Goal: Transaction & Acquisition: Download file/media

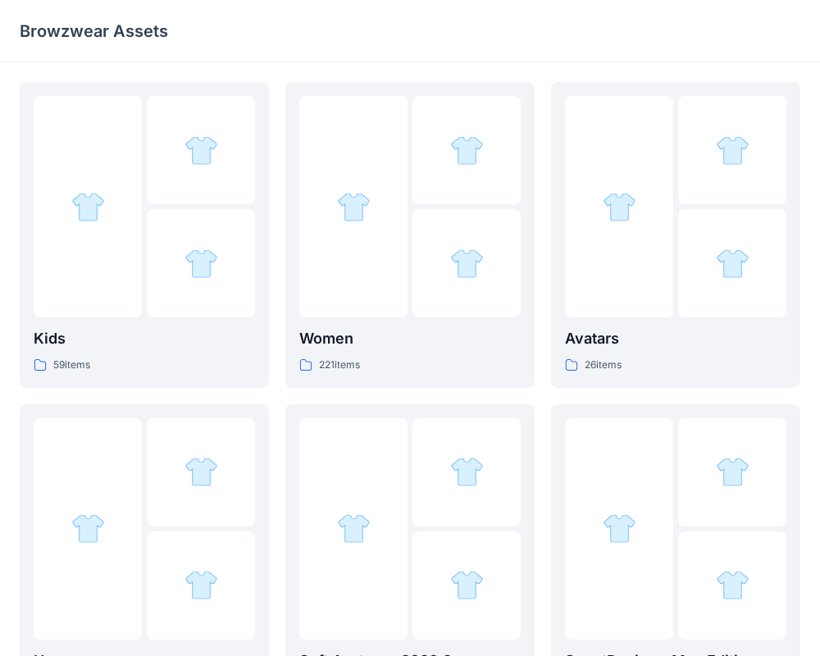
scroll to position [1, 0]
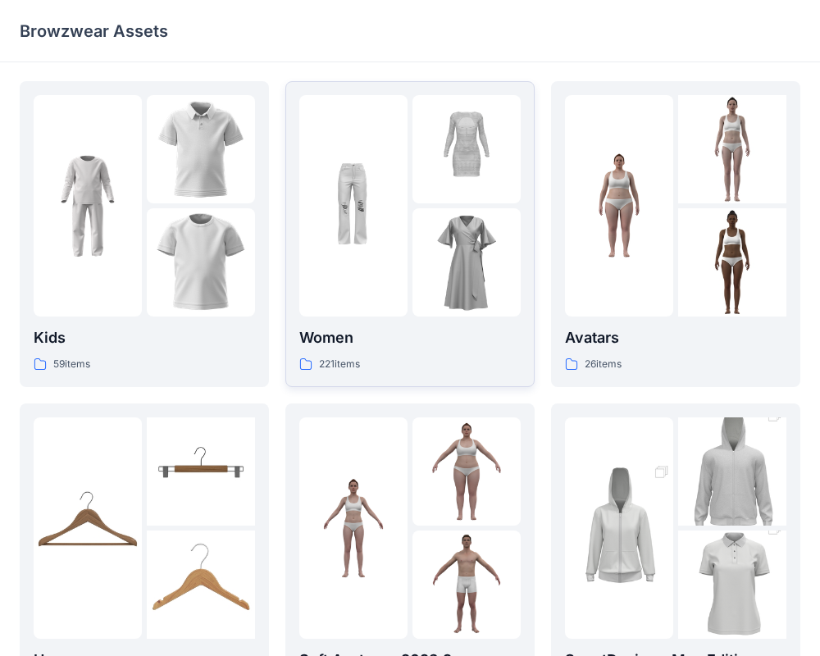
click at [381, 263] on div at bounding box center [353, 205] width 108 height 221
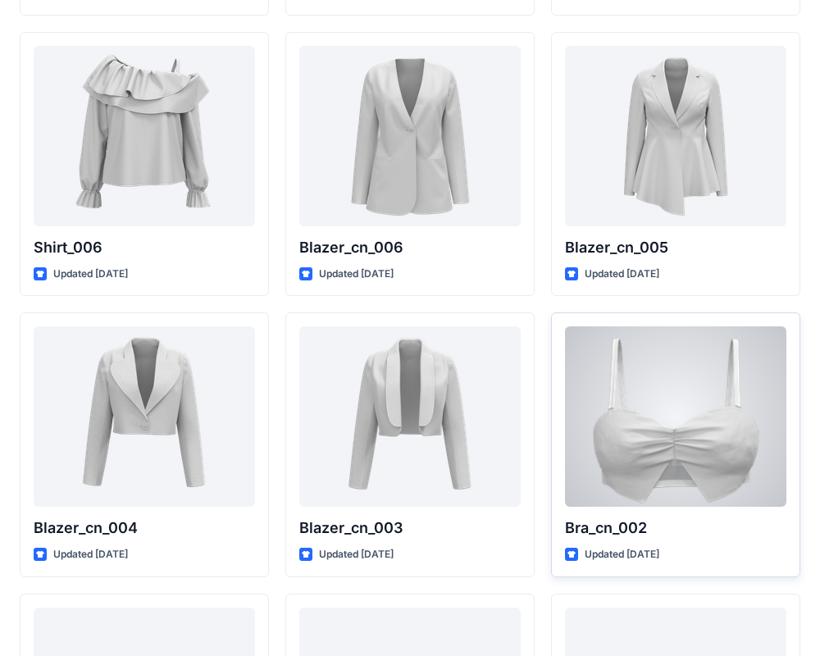
scroll to position [9606, 0]
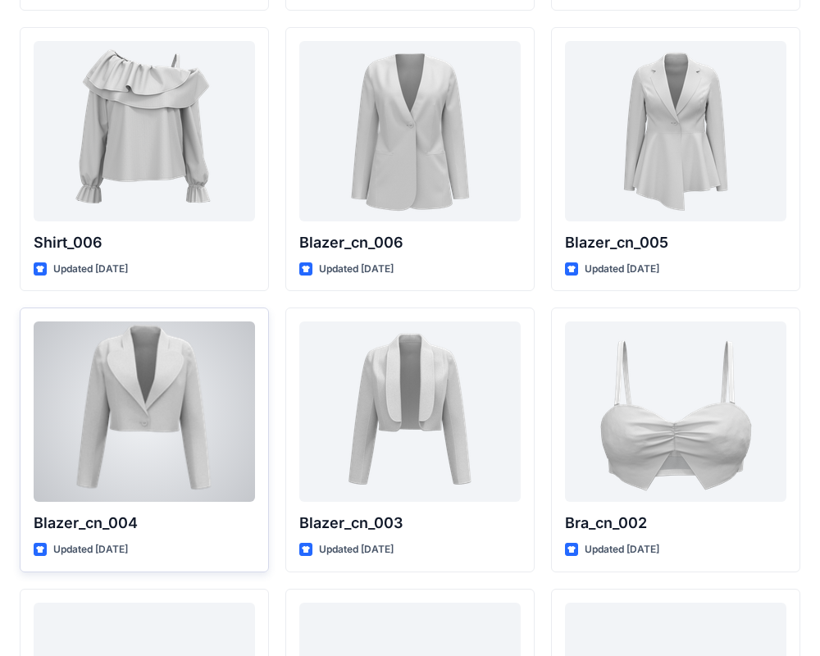
click at [148, 383] on div at bounding box center [144, 411] width 221 height 180
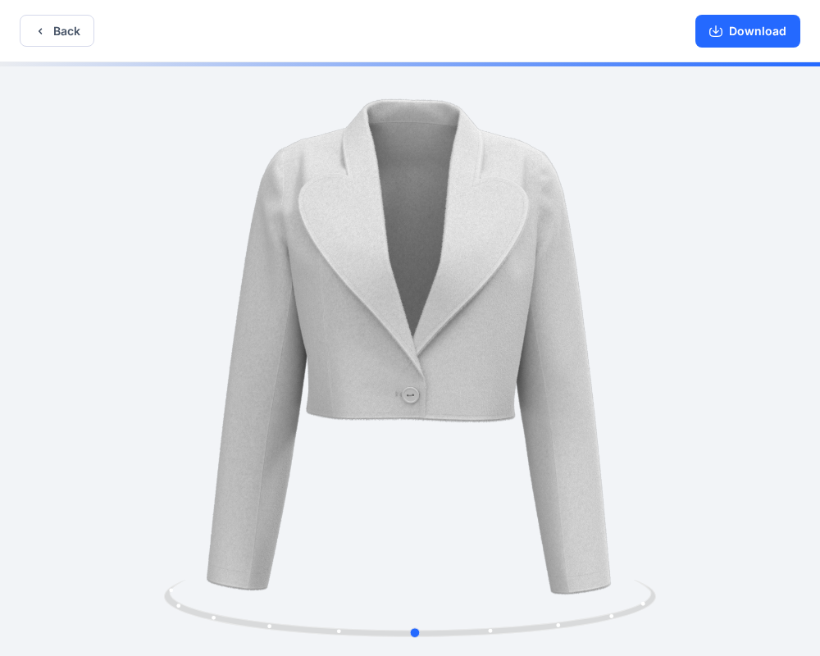
drag, startPoint x: 520, startPoint y: 344, endPoint x: 564, endPoint y: 339, distance: 44.6
click at [564, 339] on div at bounding box center [410, 360] width 820 height 597
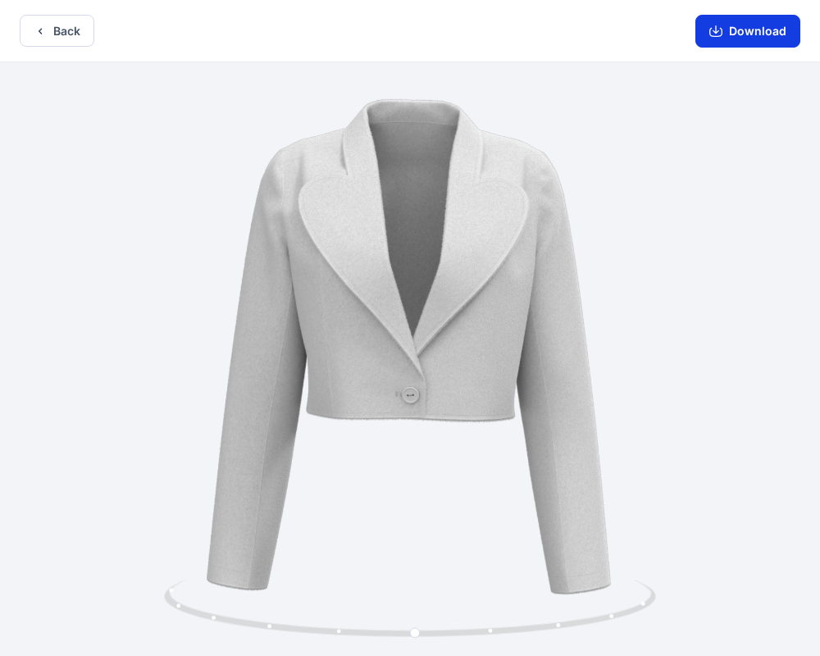
click at [768, 36] on button "Download" at bounding box center [747, 31] width 105 height 33
click at [67, 36] on button "Back" at bounding box center [57, 31] width 75 height 32
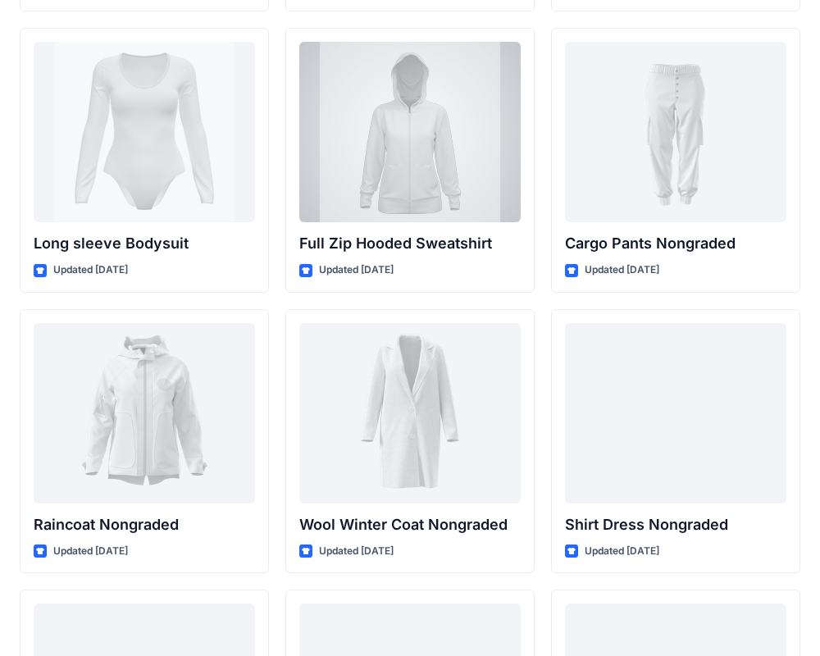
scroll to position [14101, 0]
